Goal: Navigation & Orientation: Find specific page/section

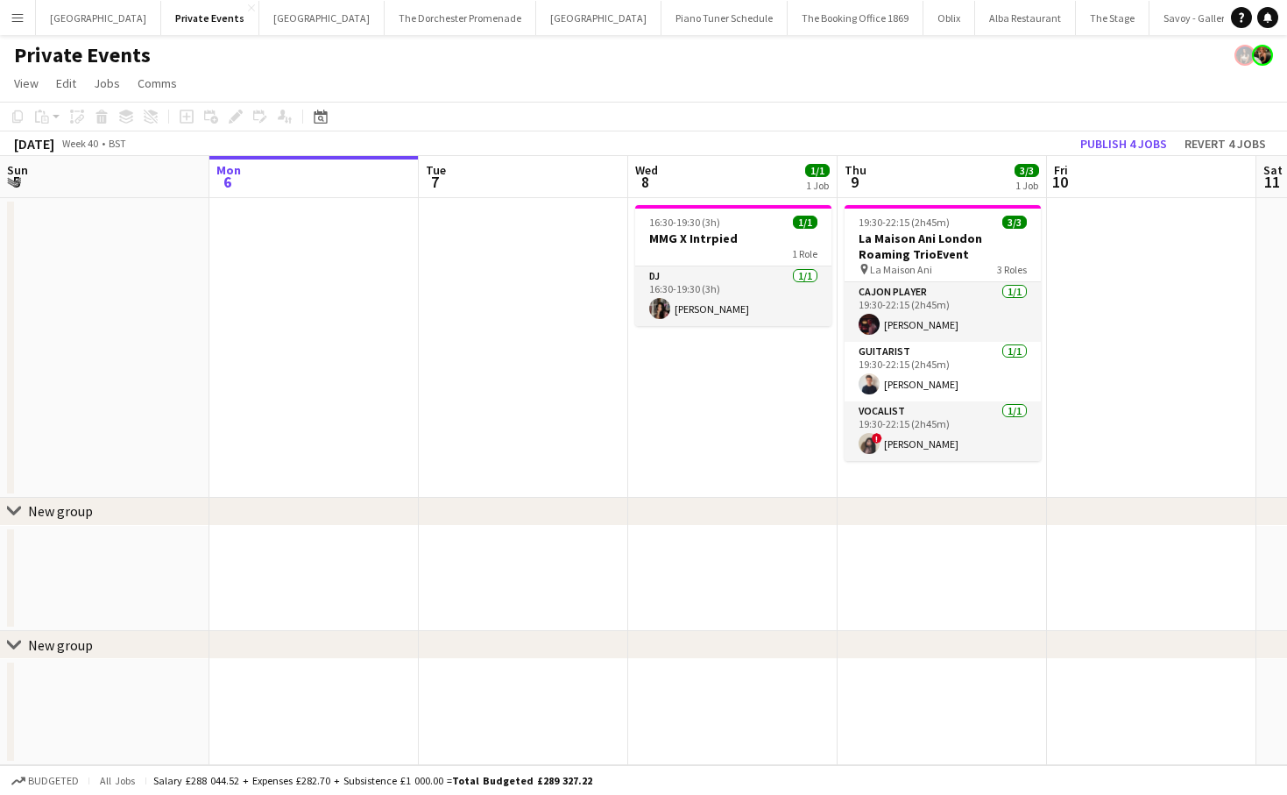
click at [13, 18] on app-icon "Menu" at bounding box center [18, 18] width 14 height 14
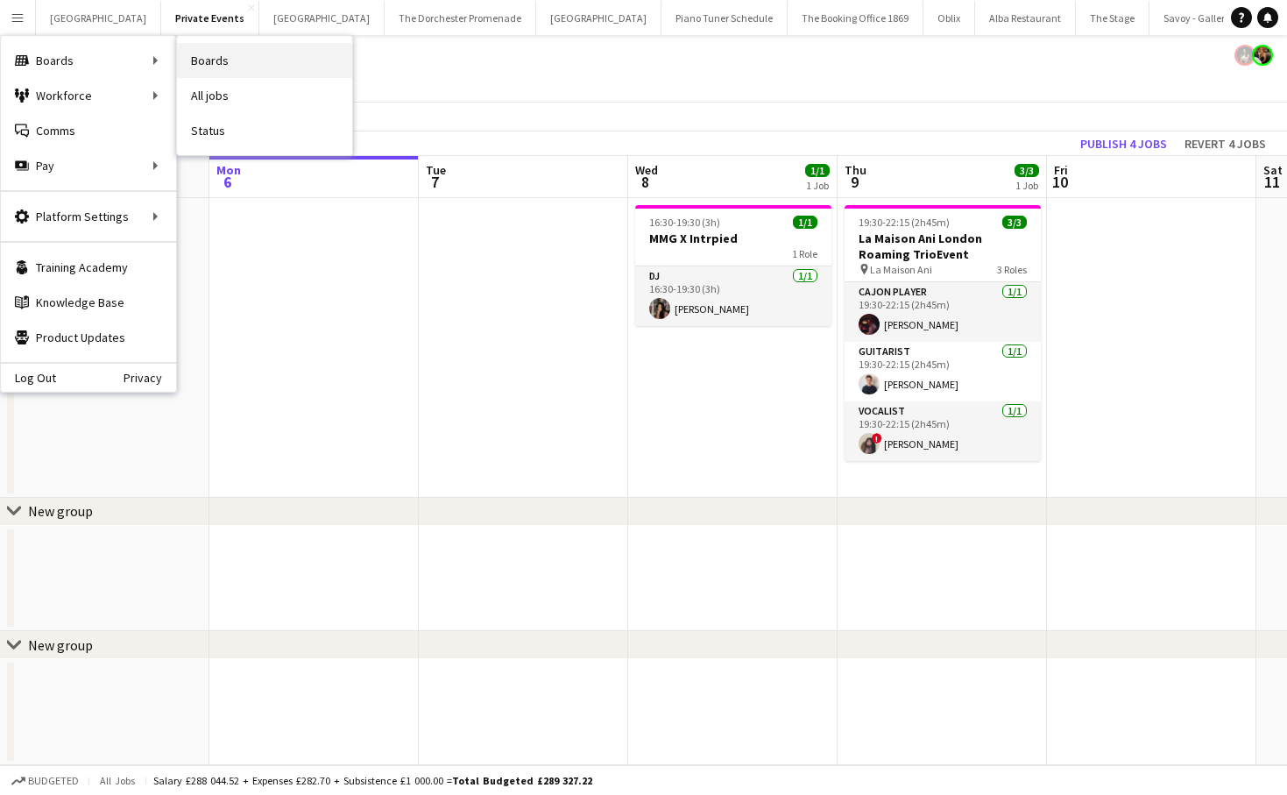
click at [258, 57] on link "Boards" at bounding box center [264, 60] width 175 height 35
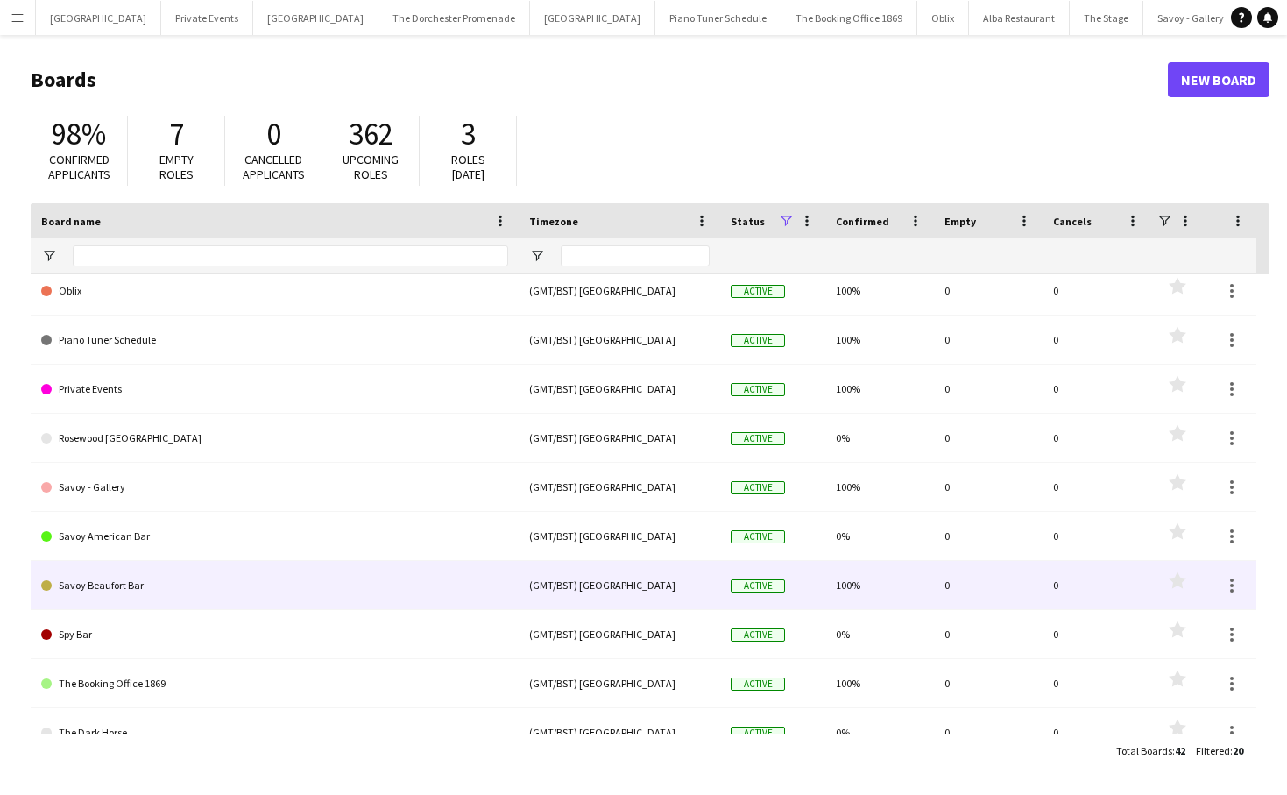
scroll to position [329, 0]
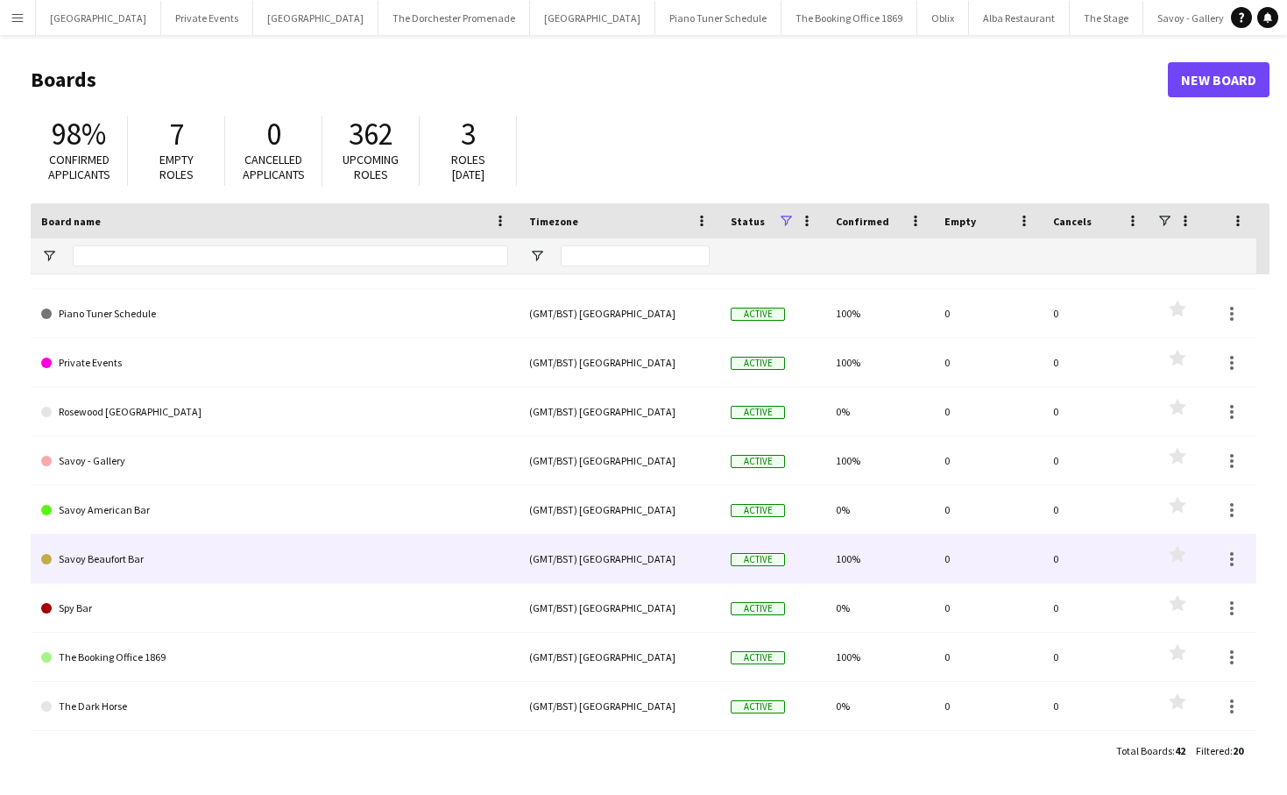
click at [273, 569] on link "Savoy Beaufort Bar" at bounding box center [274, 558] width 467 height 49
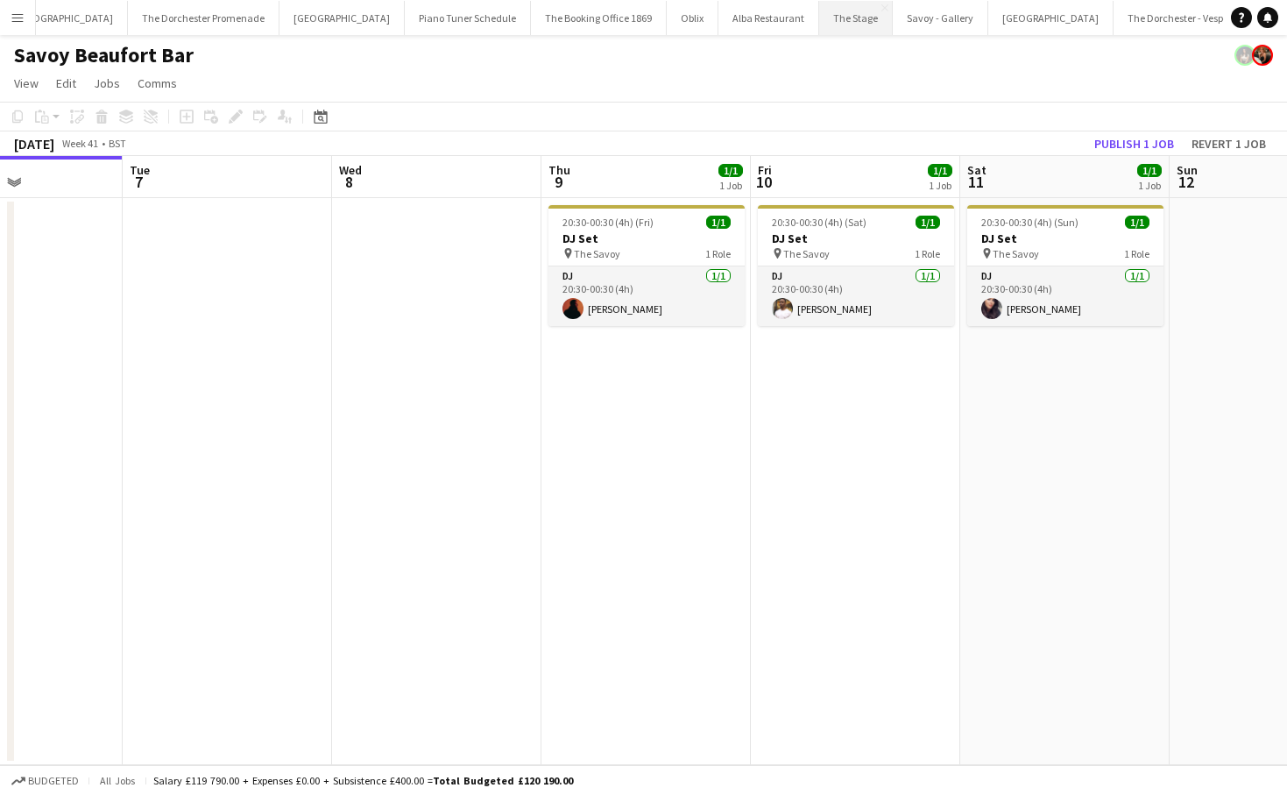
scroll to position [0, 728]
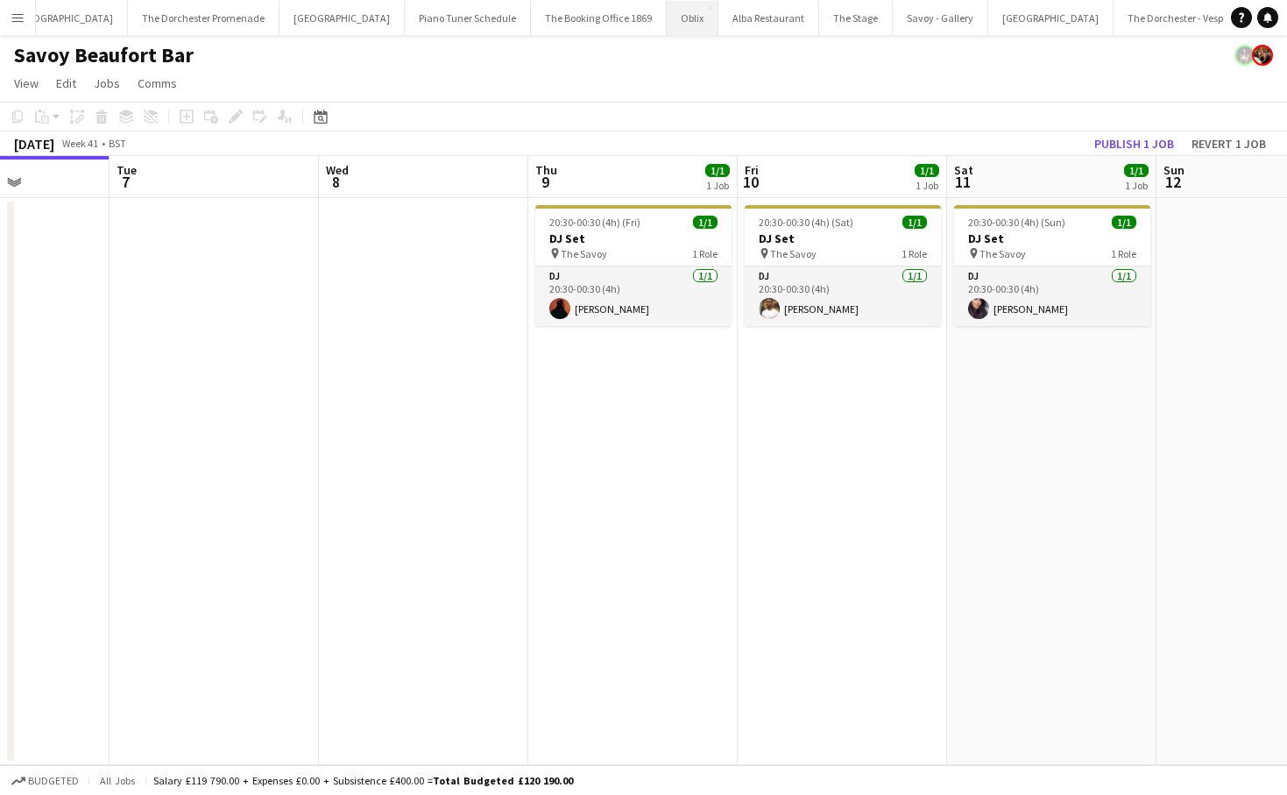
click at [667, 20] on button "Oblix Close" at bounding box center [693, 18] width 52 height 34
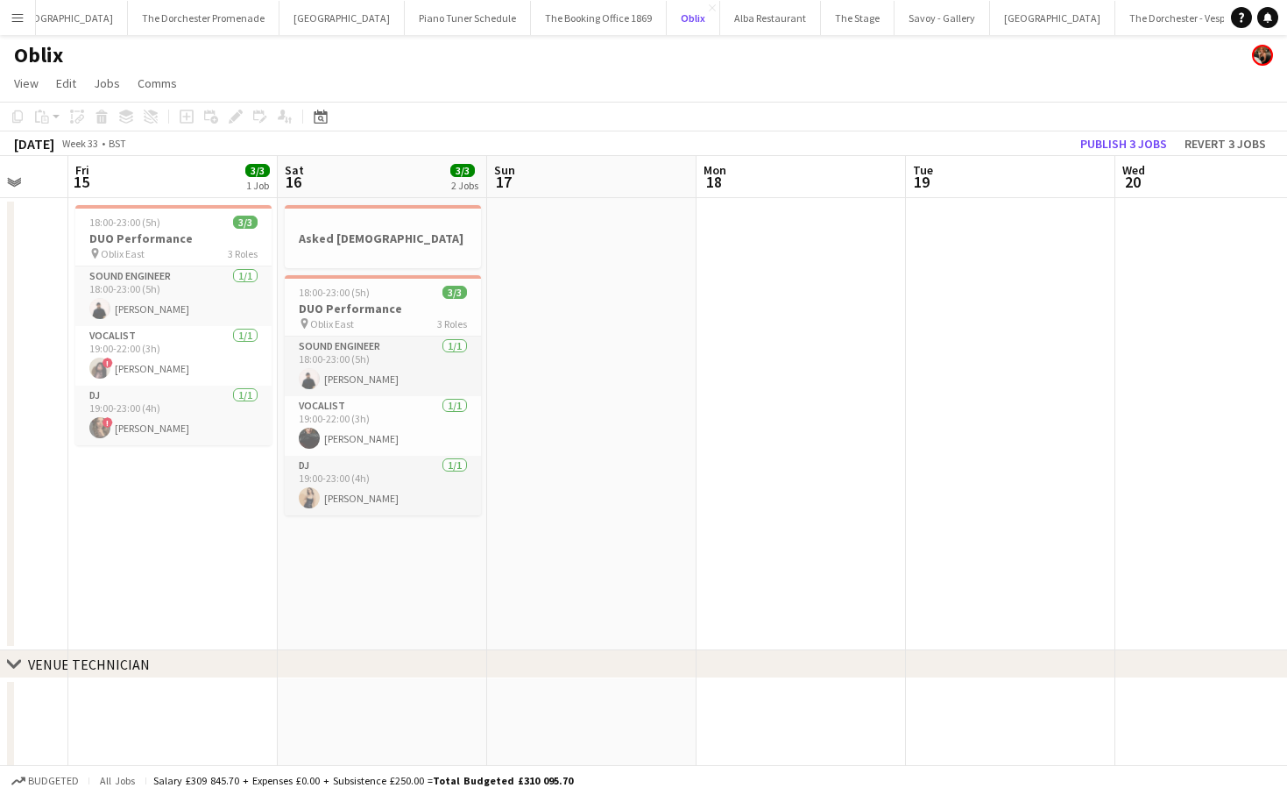
scroll to position [0, 557]
